Goal: Navigation & Orientation: Find specific page/section

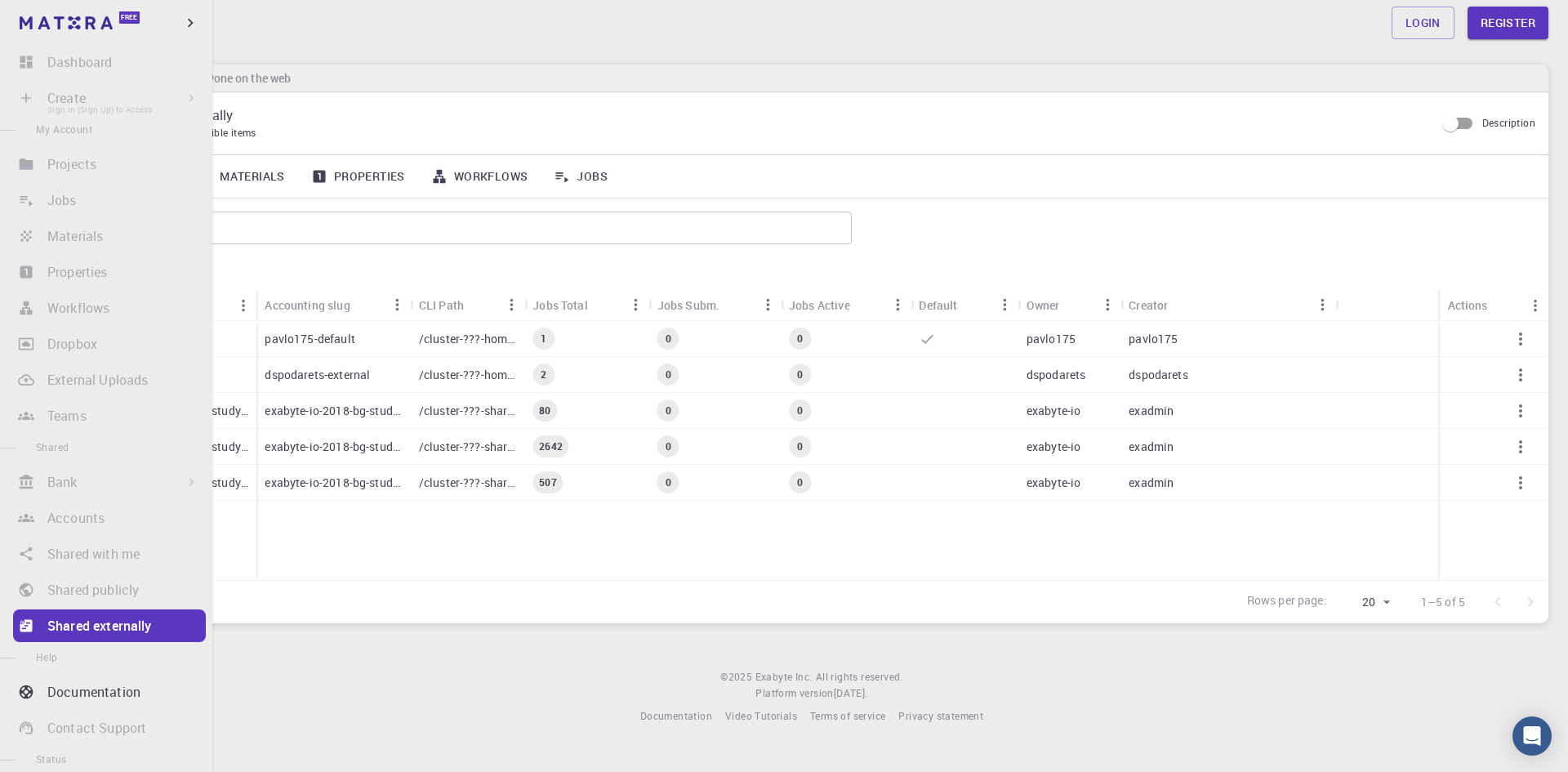
click at [14, 88] on li "Create Sign In (Sign Up) to Access New Job New Material Create Material Upload …" at bounding box center [106, 98] width 212 height 33
click at [40, 99] on li "Create Sign In (Sign Up) to Access New Job New Material Create Material Upload …" at bounding box center [106, 98] width 212 height 33
click at [34, 98] on li "Create Sign In (Sign Up) to Access New Job New Material Create Material Upload …" at bounding box center [106, 98] width 212 height 33
click at [64, 569] on li "Shared with me Sign In (Sign Up) to Access" at bounding box center [106, 554] width 212 height 33
click at [65, 570] on ul "Dashboard Sign In (Sign Up) to Access Create Sign In (Sign Up) to Access New Jo…" at bounding box center [106, 448] width 212 height 803
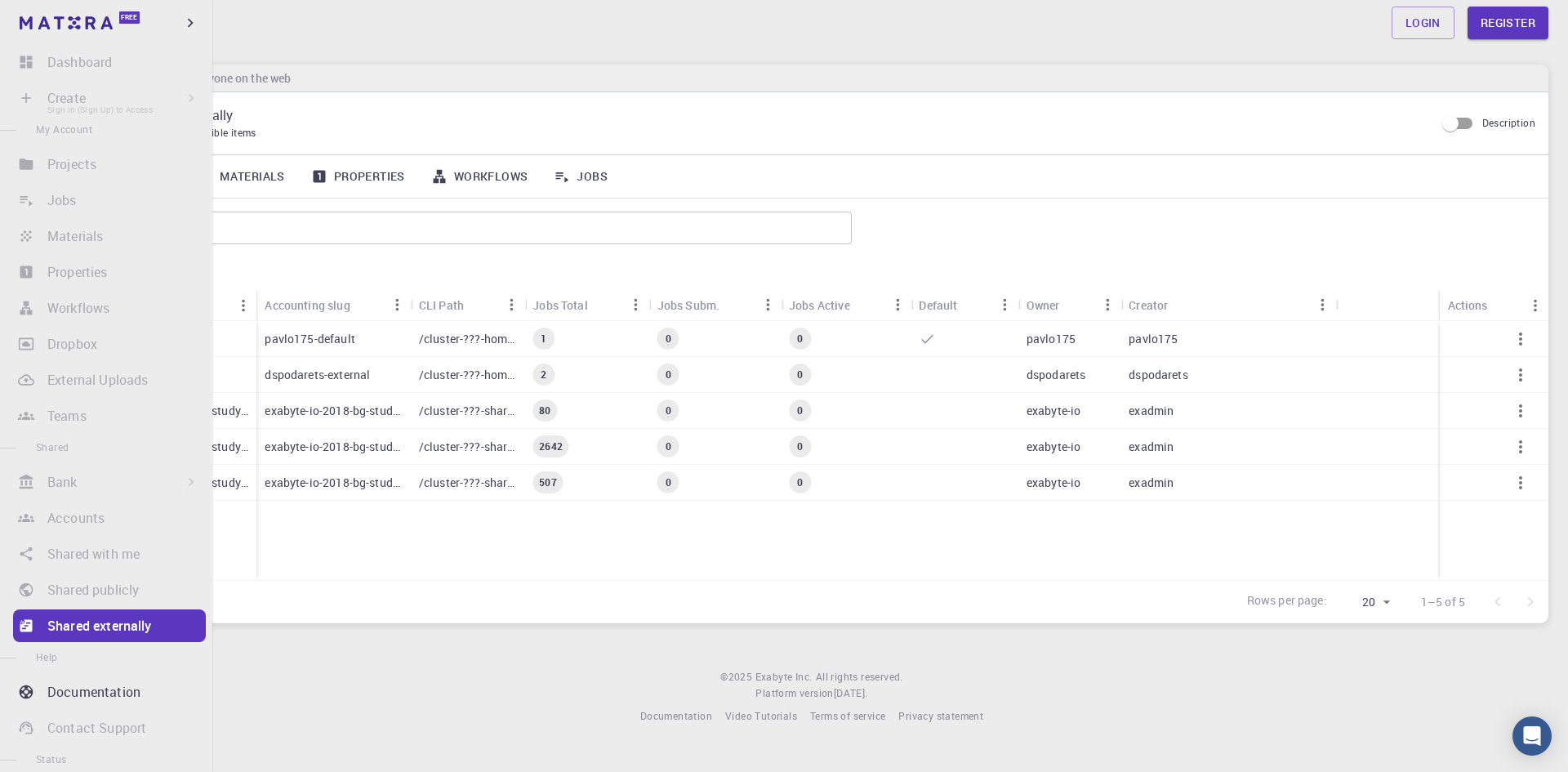
click at [93, 92] on li "Create Sign In (Sign Up) to Access New Job New Material Create Material Upload …" at bounding box center [106, 98] width 212 height 33
